Goal: Find specific page/section: Find specific page/section

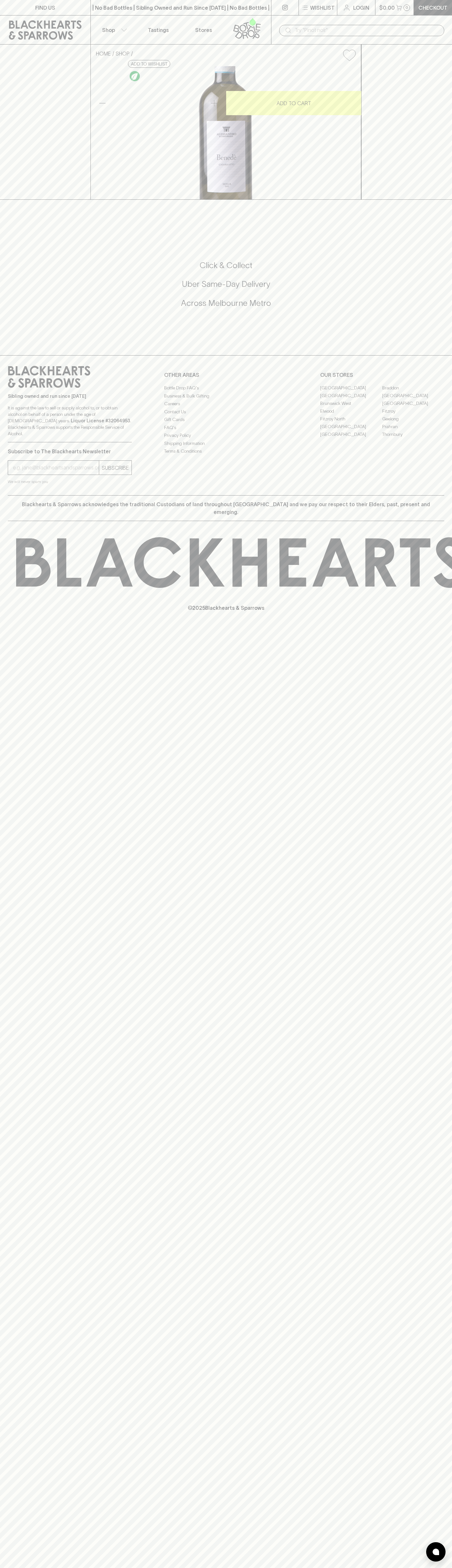
click at [332, 31] on input "text" at bounding box center [367, 30] width 145 height 10
click at [444, 1475] on div "FIND US | No Bad Bottles | Sibling Owned and Run Since [DATE] | No Bad Bottles …" at bounding box center [226, 784] width 452 height 1568
click at [442, 1567] on html "FIND US | No Bad Bottles | Sibling Owned and Run Since [DATE] | No Bad Bottles …" at bounding box center [226, 784] width 452 height 1568
click at [9, 1220] on div "FIND US | No Bad Bottles | Sibling Owned and Run Since [DATE] | No Bad Bottles …" at bounding box center [226, 784] width 452 height 1568
